Goal: Task Accomplishment & Management: Use online tool/utility

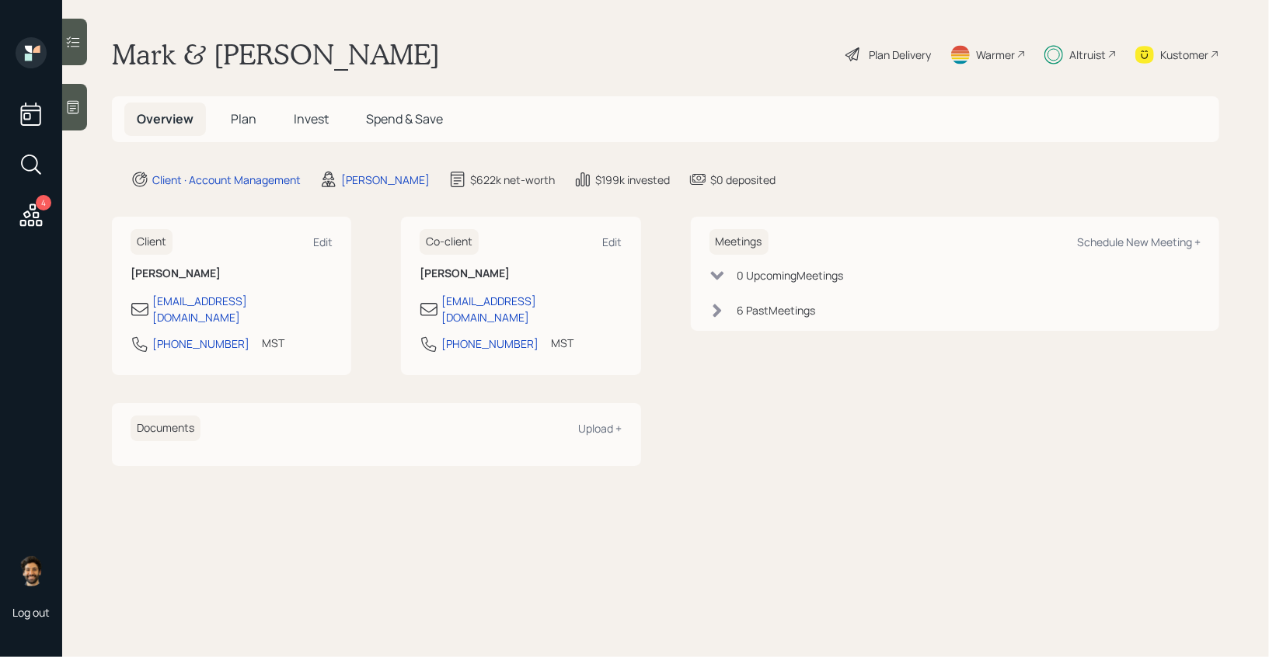
click at [1089, 57] on div "Altruist" at bounding box center [1087, 55] width 37 height 16
click at [251, 124] on span "Plan" at bounding box center [244, 118] width 26 height 17
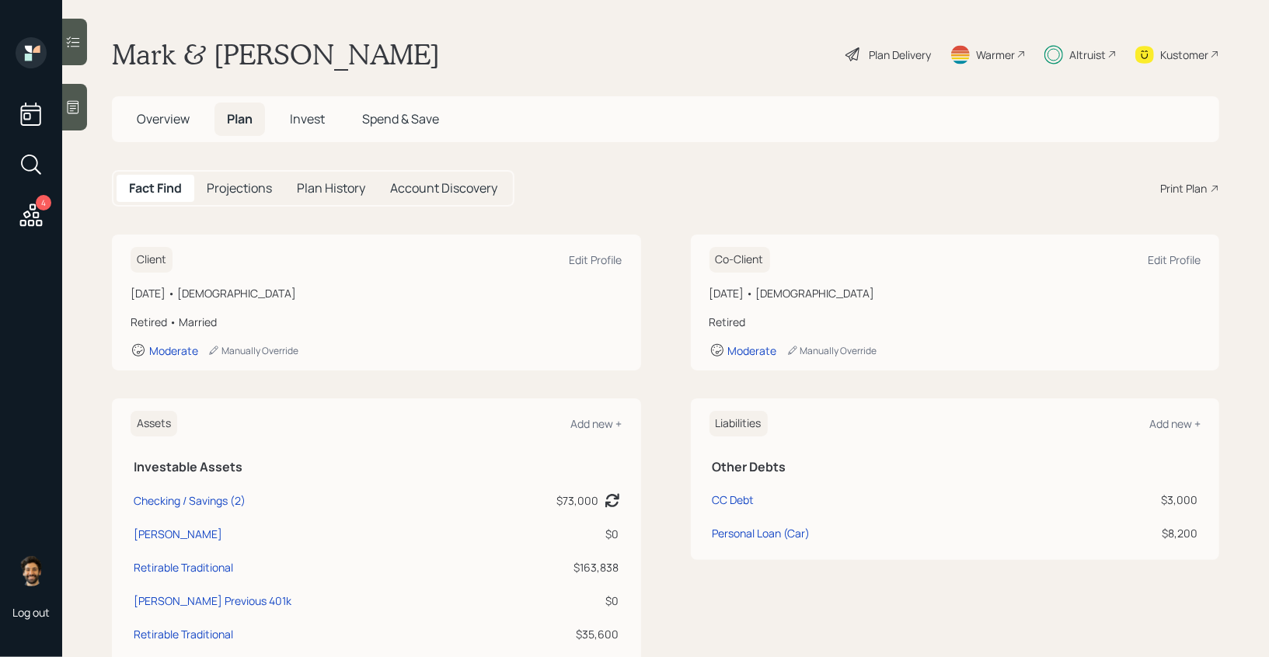
click at [905, 54] on div "Plan Delivery" at bounding box center [900, 55] width 62 height 16
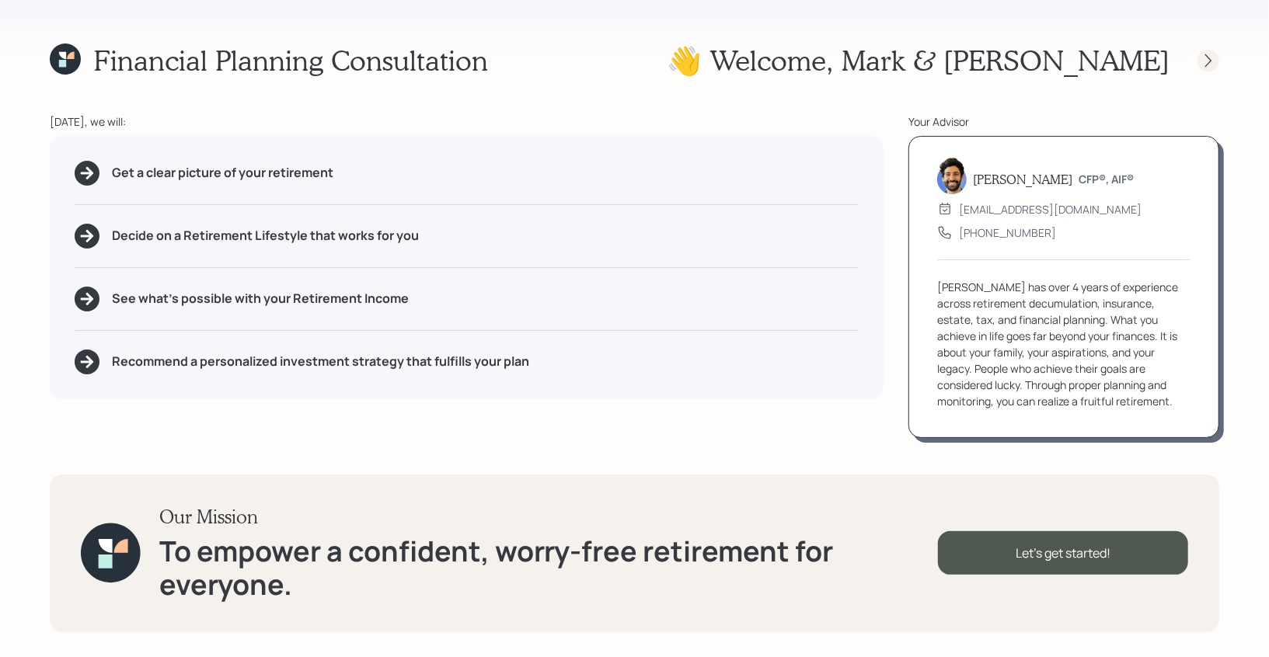
click at [1203, 58] on icon at bounding box center [1209, 61] width 16 height 16
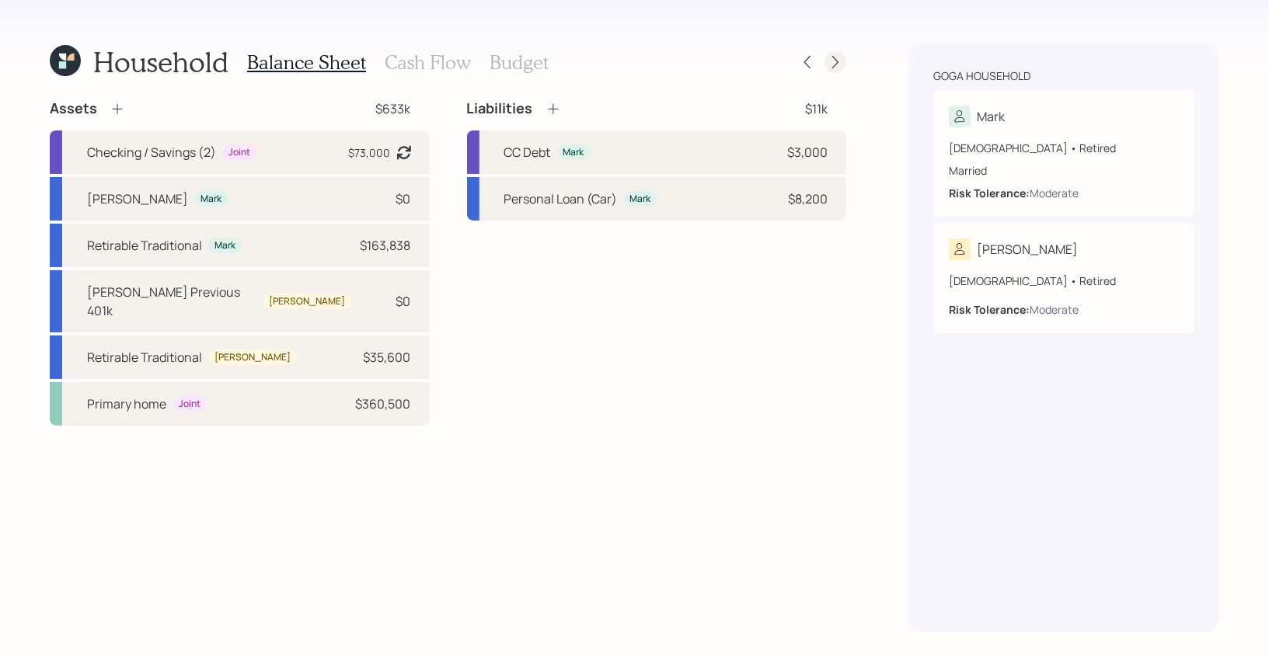
click at [846, 65] on div at bounding box center [836, 62] width 22 height 22
